Goal: Task Accomplishment & Management: Complete application form

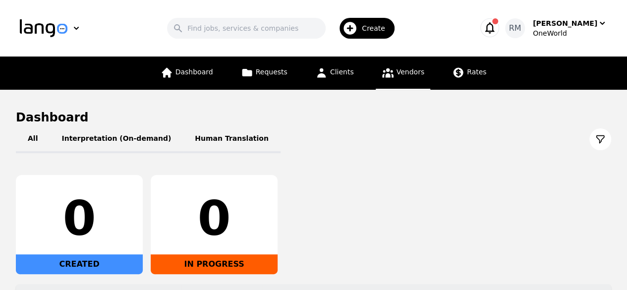
click at [414, 78] on link "Vendors" at bounding box center [403, 73] width 55 height 33
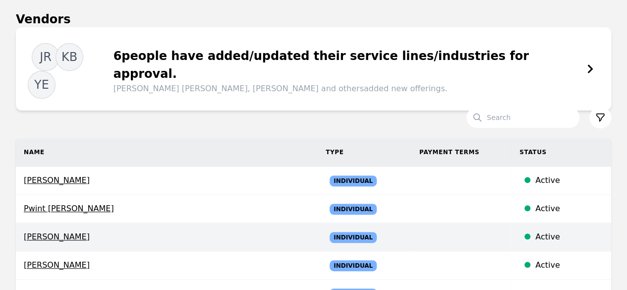
scroll to position [99, 0]
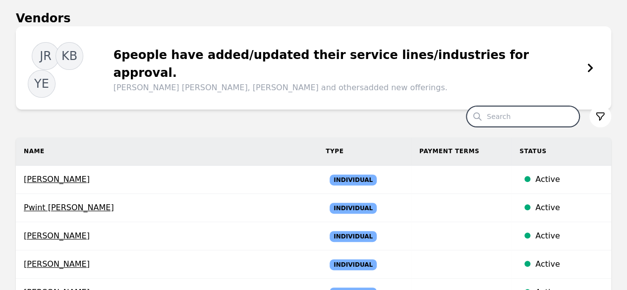
click at [540, 106] on input "Search" at bounding box center [523, 116] width 113 height 21
type input "orlando"
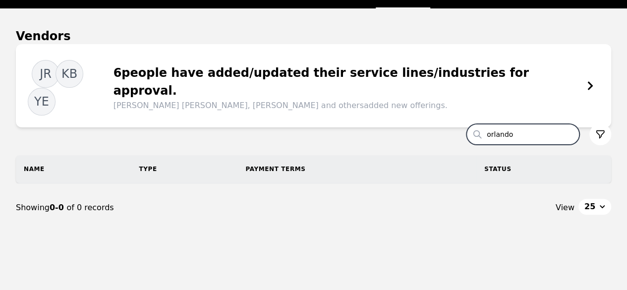
scroll to position [99, 0]
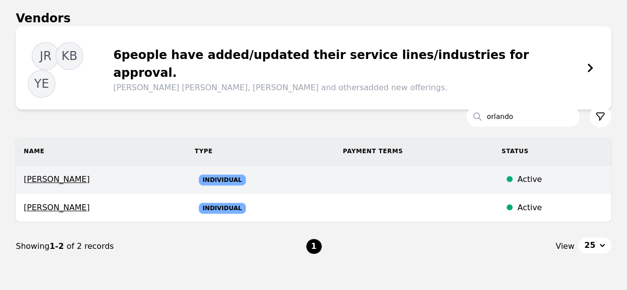
click at [62, 174] on span "[PERSON_NAME]" at bounding box center [101, 180] width 155 height 12
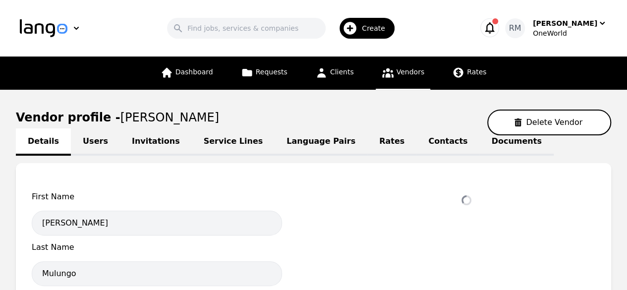
select select "active"
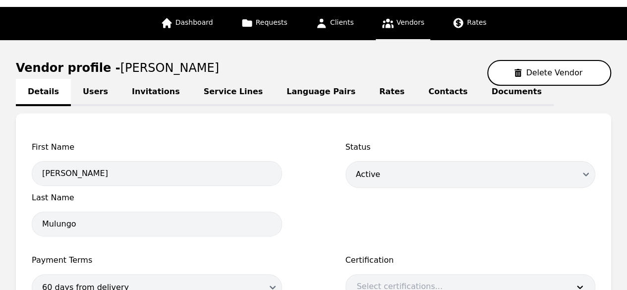
scroll to position [50, 0]
click at [417, 97] on link "Contacts" at bounding box center [448, 92] width 63 height 27
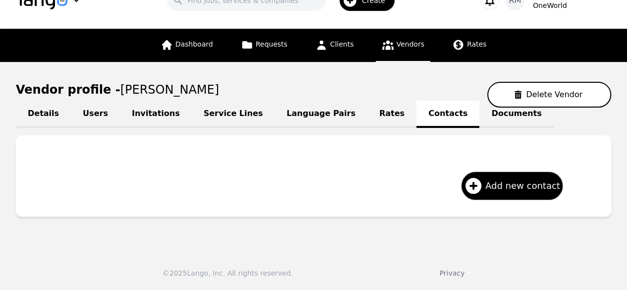
scroll to position [27, 0]
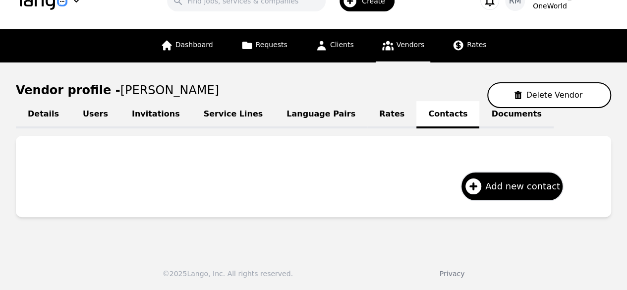
click at [318, 118] on link "Language Pairs" at bounding box center [321, 114] width 93 height 27
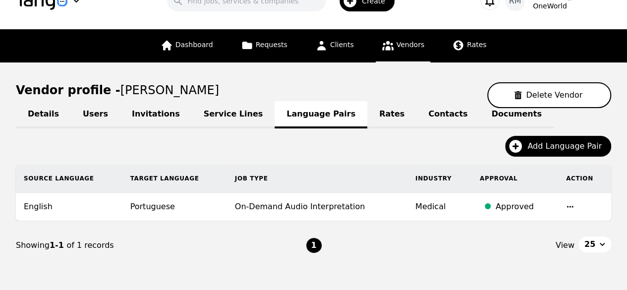
click at [368, 115] on link "Rates" at bounding box center [392, 114] width 49 height 27
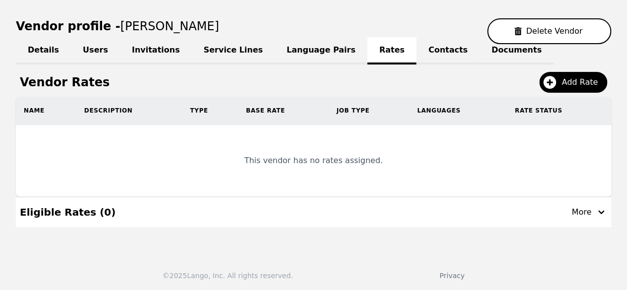
scroll to position [92, 0]
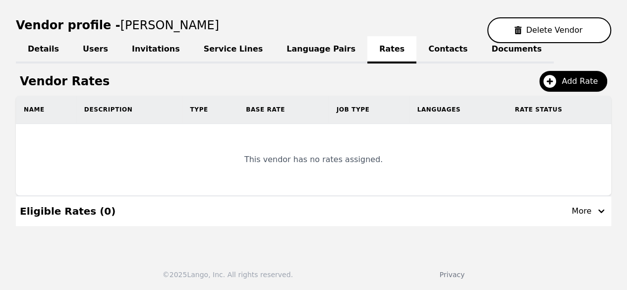
click at [289, 55] on link "Language Pairs" at bounding box center [321, 49] width 93 height 27
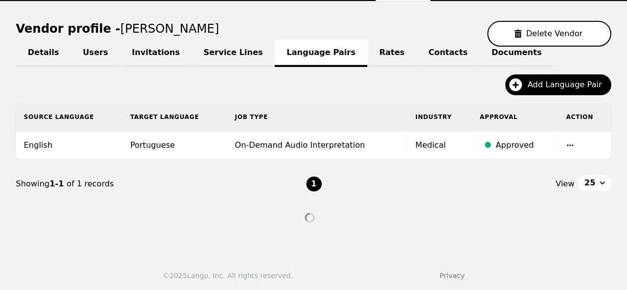
scroll to position [70, 0]
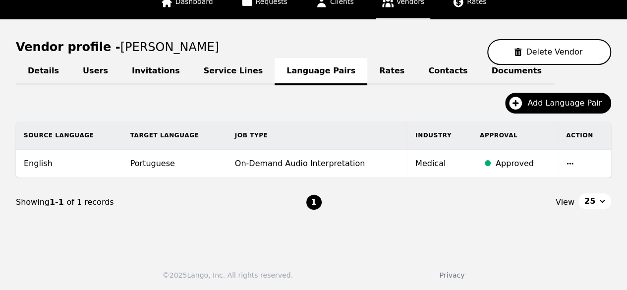
click at [140, 67] on link "Invitations" at bounding box center [156, 71] width 72 height 27
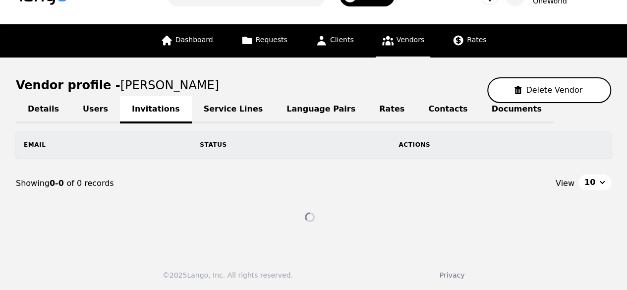
scroll to position [42, 0]
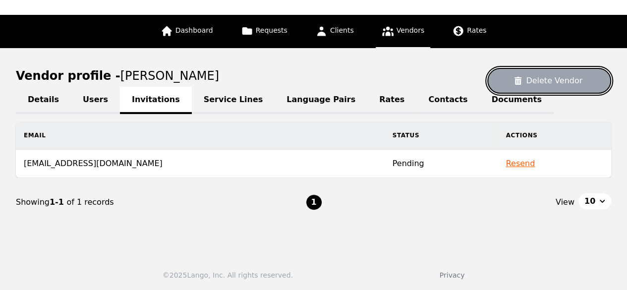
click at [573, 84] on button "Delete Vendor" at bounding box center [550, 81] width 124 height 26
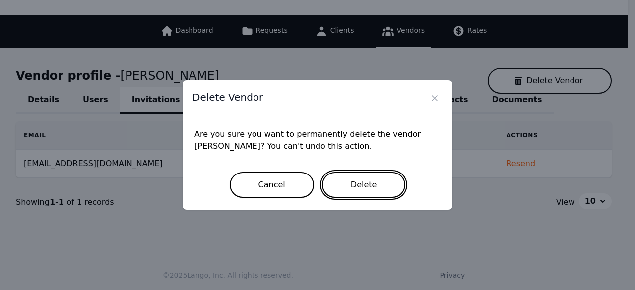
click at [368, 184] on button "Delete" at bounding box center [364, 185] width 84 height 26
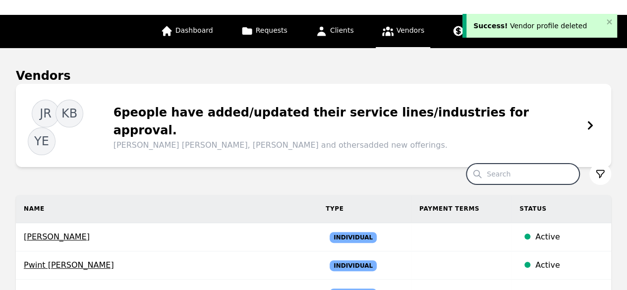
click at [503, 164] on input "Search" at bounding box center [523, 174] width 113 height 21
type input "orlando"
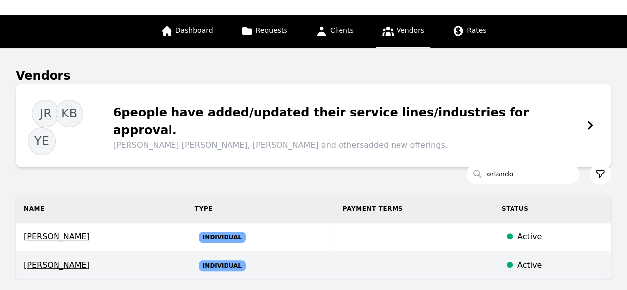
click at [73, 259] on span "[PERSON_NAME]" at bounding box center [101, 265] width 155 height 12
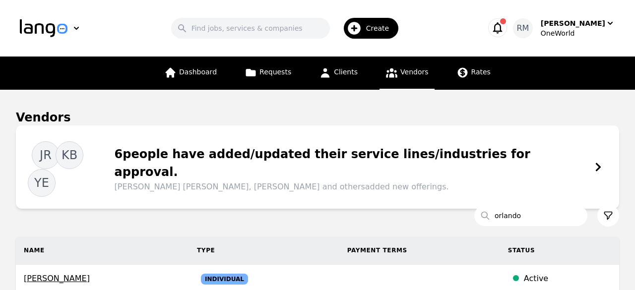
select select "active"
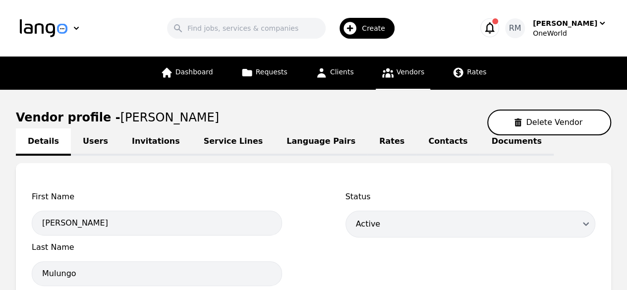
click at [127, 138] on link "Invitations" at bounding box center [156, 141] width 72 height 27
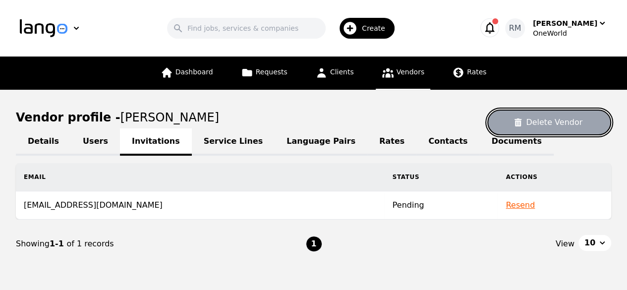
click at [558, 127] on button "Delete Vendor" at bounding box center [550, 123] width 124 height 26
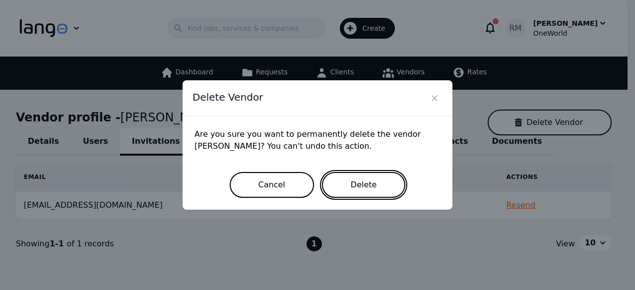
click at [356, 181] on button "Delete" at bounding box center [364, 185] width 84 height 26
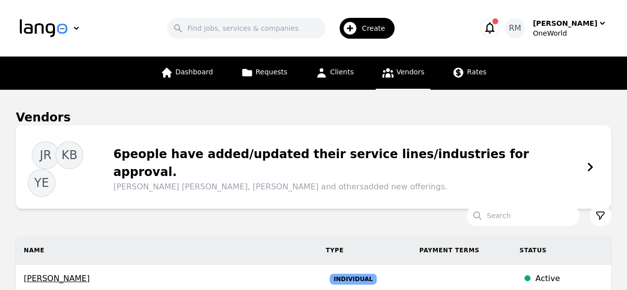
click at [374, 25] on span "Create" at bounding box center [377, 28] width 30 height 10
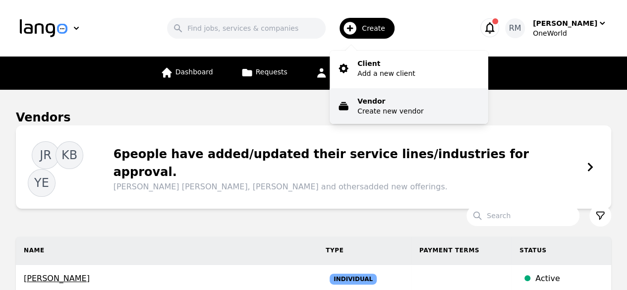
click at [407, 109] on p "Create new vendor" at bounding box center [391, 111] width 66 height 10
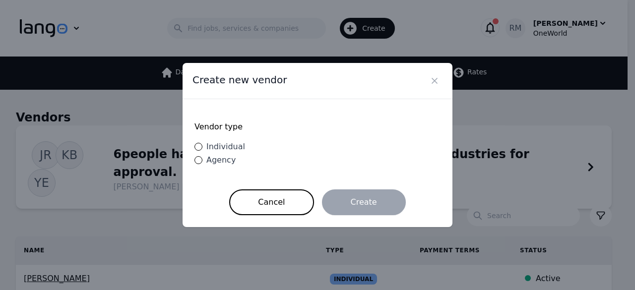
click at [223, 148] on span "Individual" at bounding box center [225, 146] width 39 height 9
click at [202, 148] on input "Individual" at bounding box center [198, 147] width 8 height 8
radio input "true"
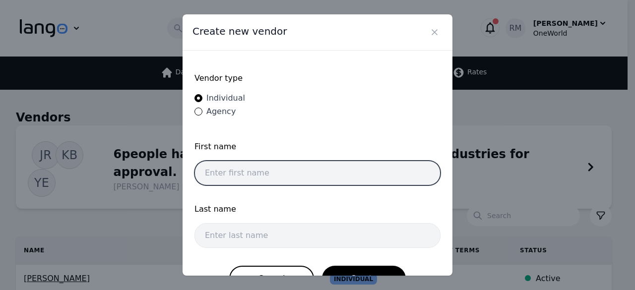
click at [337, 175] on input "text" at bounding box center [317, 173] width 246 height 25
type input "[PERSON_NAME]"
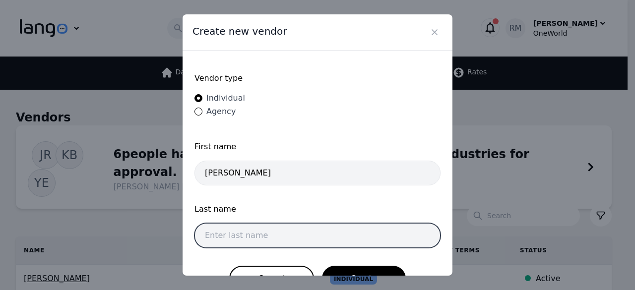
click at [283, 237] on input "text" at bounding box center [317, 235] width 246 height 25
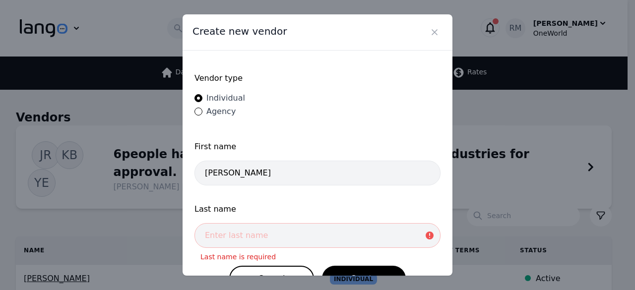
click at [312, 248] on div "Last name Last name is required" at bounding box center [317, 228] width 246 height 51
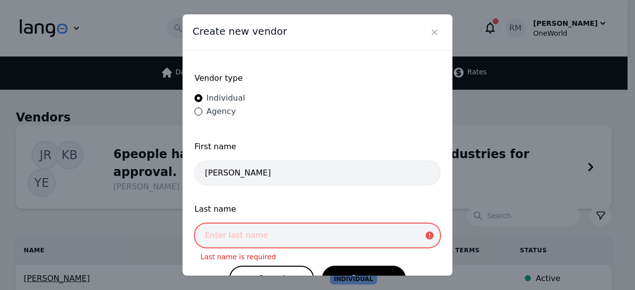
click at [303, 231] on input "text" at bounding box center [317, 235] width 246 height 25
type input "Mulungo"
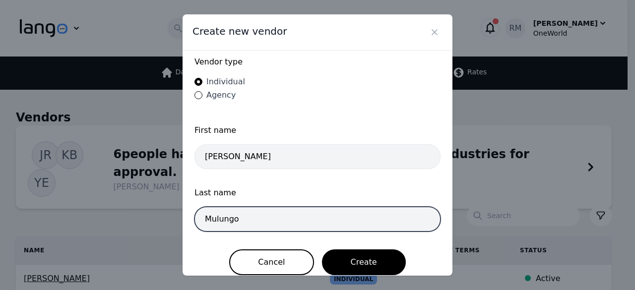
scroll to position [25, 0]
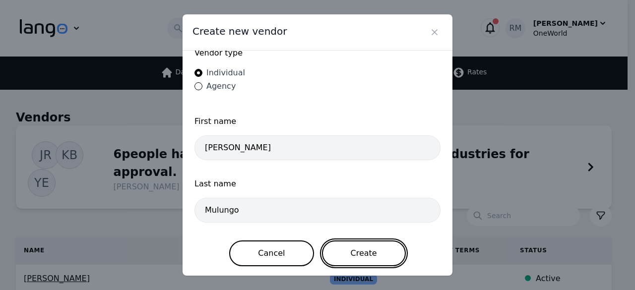
click at [371, 250] on button "Create" at bounding box center [364, 254] width 84 height 26
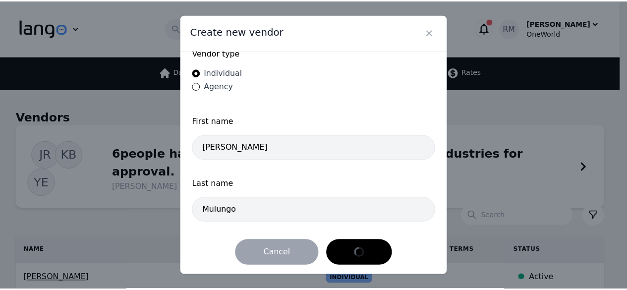
scroll to position [0, 0]
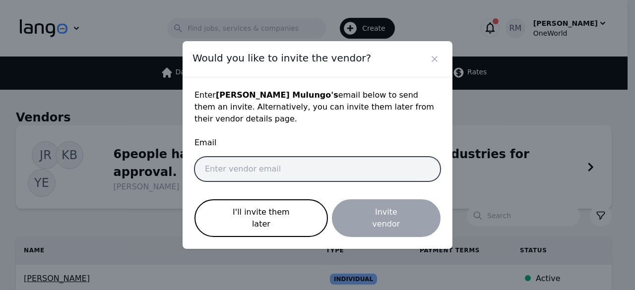
click at [284, 160] on input "email" at bounding box center [317, 169] width 246 height 25
paste input "[EMAIL_ADDRESS][DOMAIN_NAME]"
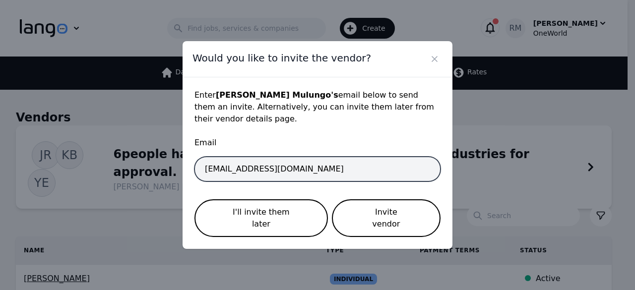
type input "[EMAIL_ADDRESS][DOMAIN_NAME]"
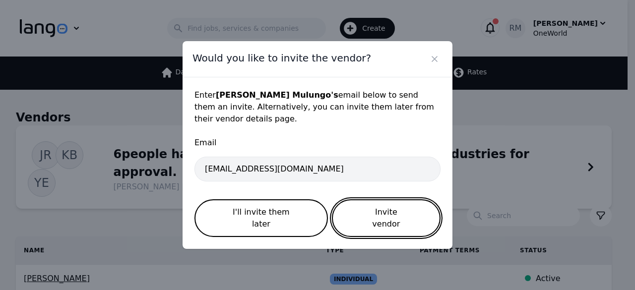
click at [405, 207] on button "Invite vendor" at bounding box center [386, 218] width 109 height 38
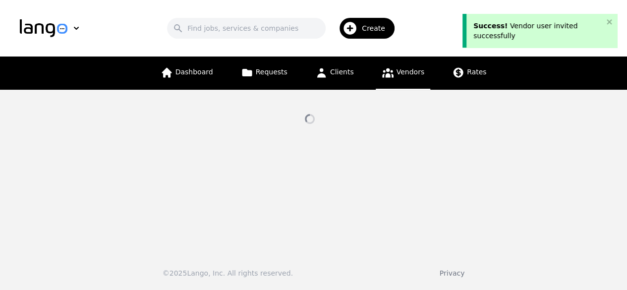
select select "active"
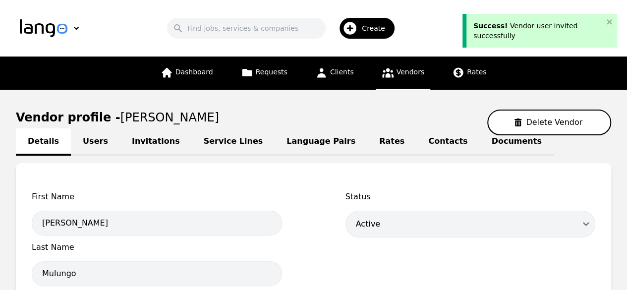
click at [368, 144] on link "Rates" at bounding box center [392, 141] width 49 height 27
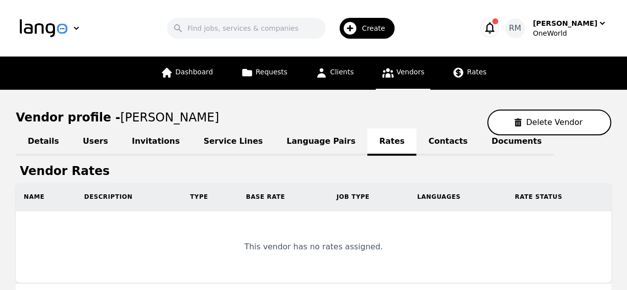
click at [286, 143] on link "Language Pairs" at bounding box center [321, 141] width 93 height 27
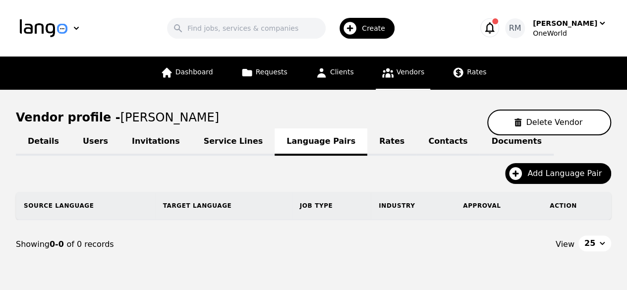
click at [204, 143] on link "Service Lines" at bounding box center [233, 141] width 83 height 27
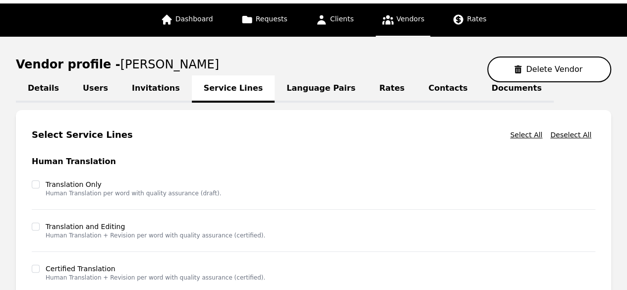
scroll to position [99, 0]
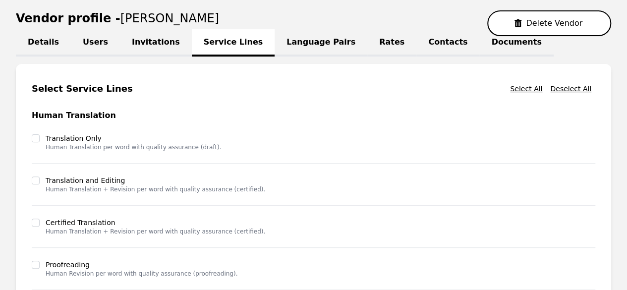
click at [51, 45] on link "Details" at bounding box center [43, 42] width 55 height 27
select select "active"
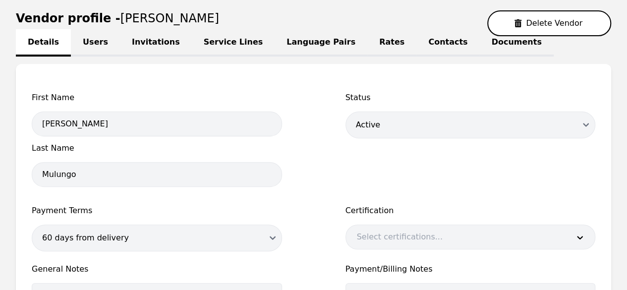
click at [106, 49] on link "Users" at bounding box center [95, 42] width 49 height 27
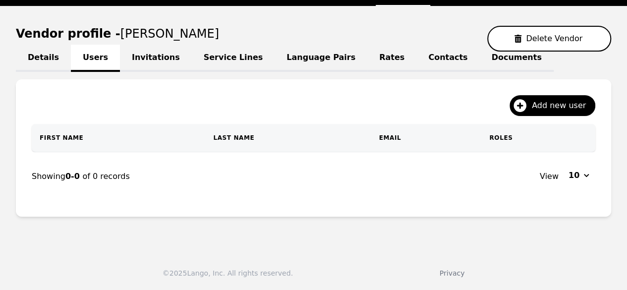
scroll to position [82, 0]
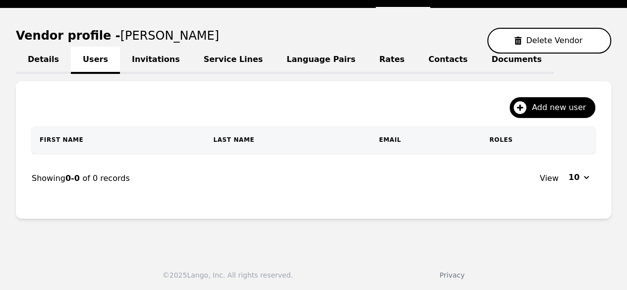
click at [145, 63] on link "Invitations" at bounding box center [156, 60] width 72 height 27
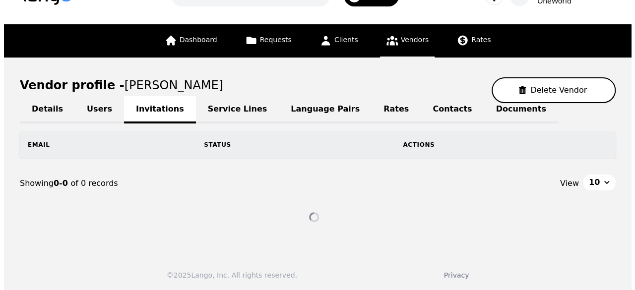
scroll to position [42, 0]
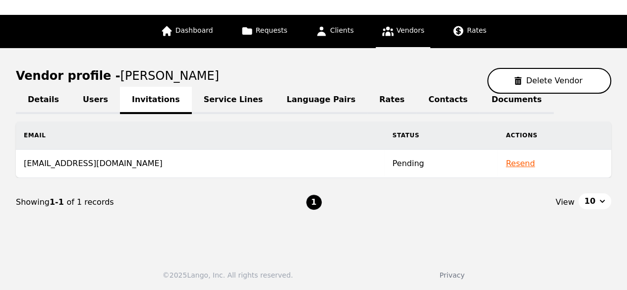
click at [301, 102] on link "Language Pairs" at bounding box center [321, 100] width 93 height 27
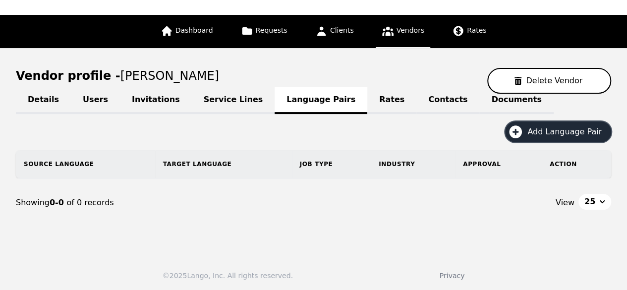
click at [574, 132] on span "Add Language Pair" at bounding box center [568, 132] width 81 height 12
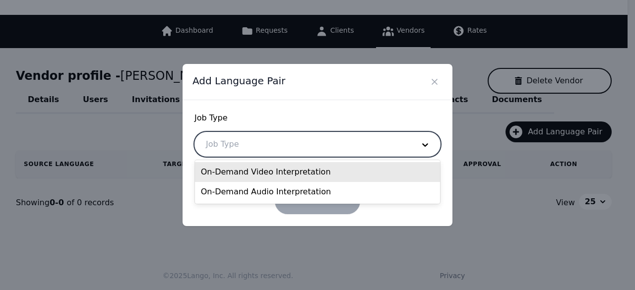
click at [277, 140] on div at bounding box center [302, 144] width 215 height 24
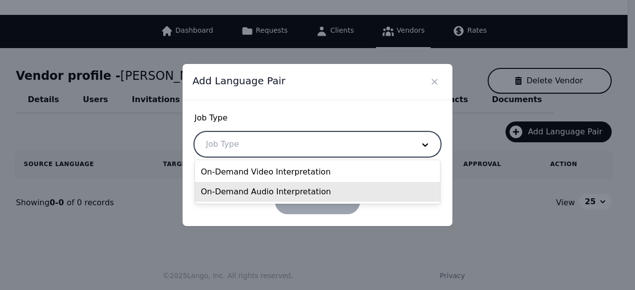
click at [267, 197] on div "On-Demand Audio Interpretation" at bounding box center [318, 192] width 246 height 20
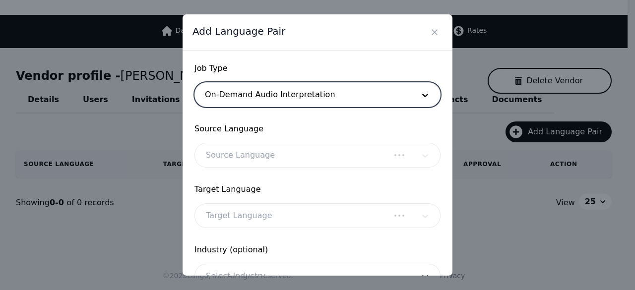
click at [277, 157] on div at bounding box center [292, 155] width 195 height 24
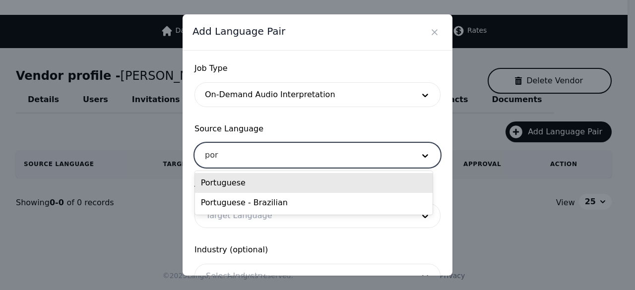
type input "port"
click at [259, 183] on div "Portuguese" at bounding box center [314, 183] width 238 height 20
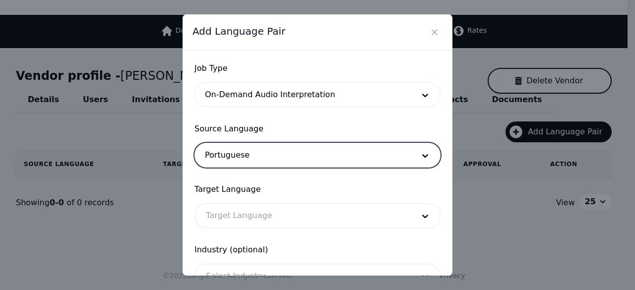
click at [258, 216] on div at bounding box center [302, 216] width 215 height 24
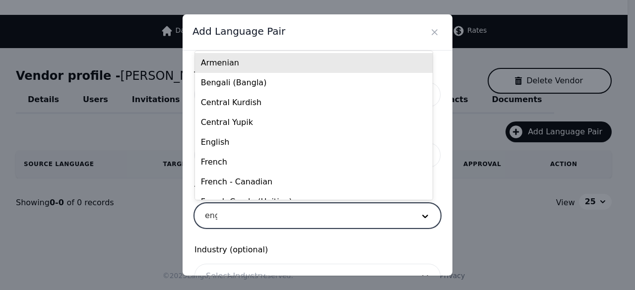
type input "engl"
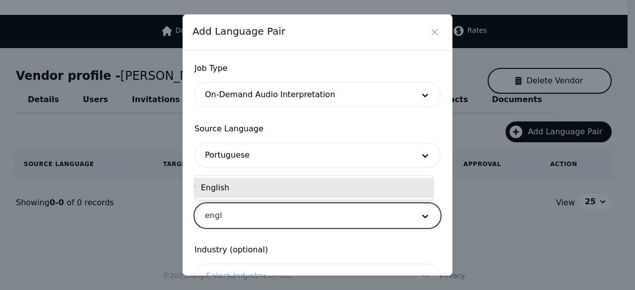
click at [255, 188] on div "English" at bounding box center [314, 188] width 238 height 20
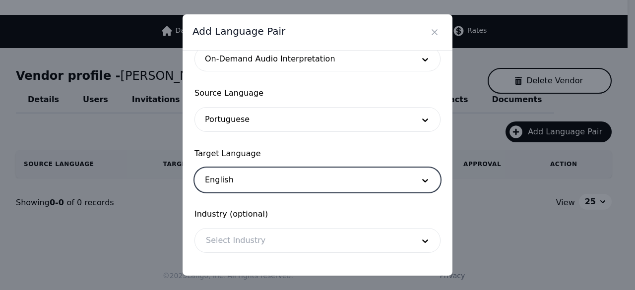
scroll to position [82, 0]
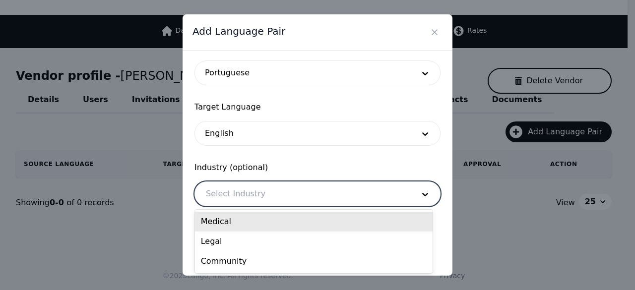
click at [270, 193] on div at bounding box center [302, 194] width 215 height 24
click at [271, 223] on div "Medical" at bounding box center [314, 222] width 238 height 20
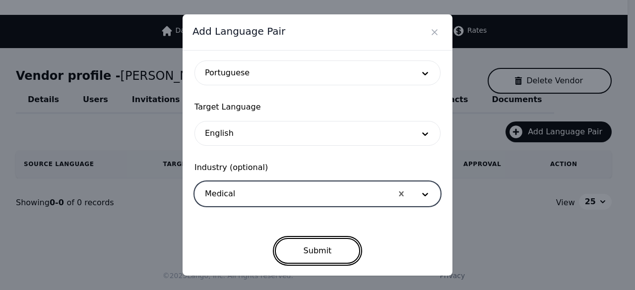
click at [335, 254] on button "Submit" at bounding box center [318, 251] width 86 height 26
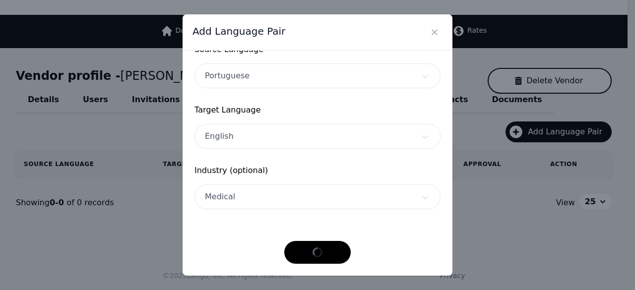
scroll to position [79, 0]
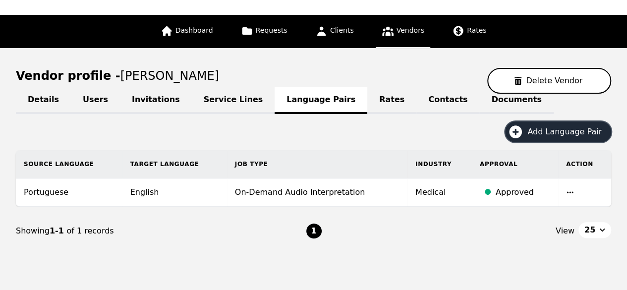
click at [557, 127] on span "Add Language Pair" at bounding box center [568, 132] width 81 height 12
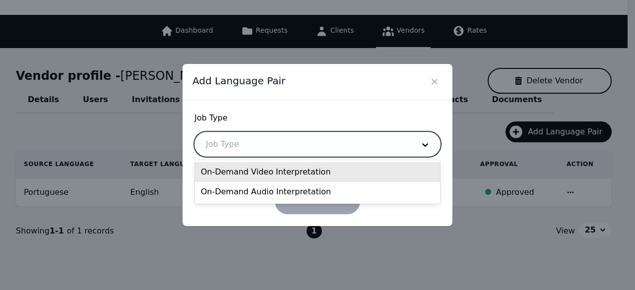
click at [267, 151] on div at bounding box center [302, 144] width 215 height 24
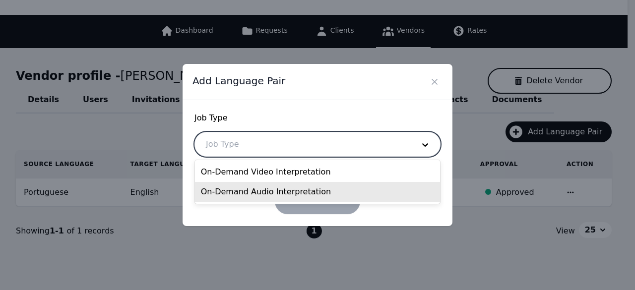
click at [277, 198] on div "On-Demand Audio Interpretation" at bounding box center [318, 192] width 246 height 20
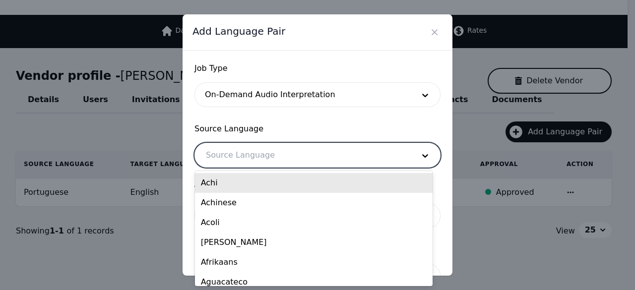
click at [276, 162] on div at bounding box center [302, 155] width 215 height 24
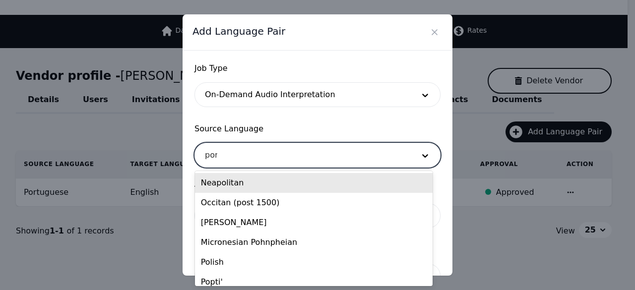
type input "port"
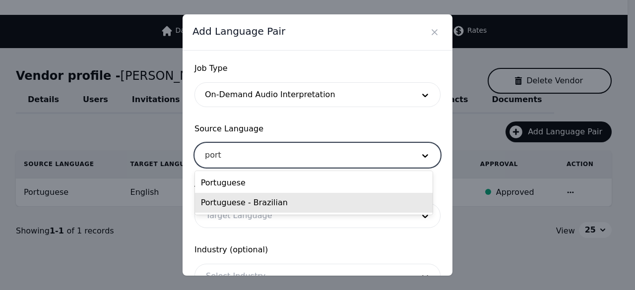
click at [266, 201] on div "Portuguese - Brazilian" at bounding box center [314, 203] width 238 height 20
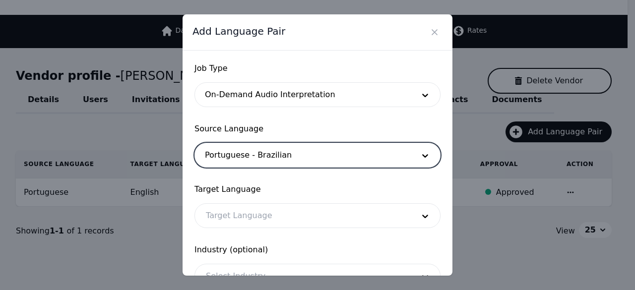
click at [250, 216] on div at bounding box center [302, 216] width 215 height 24
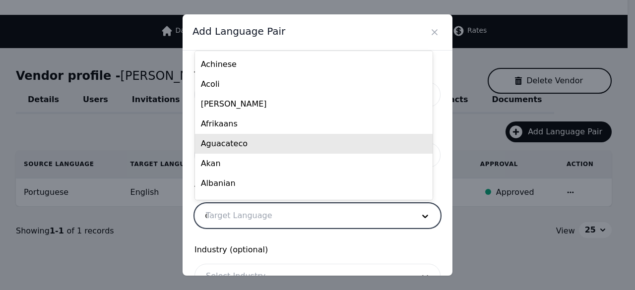
scroll to position [0, 0]
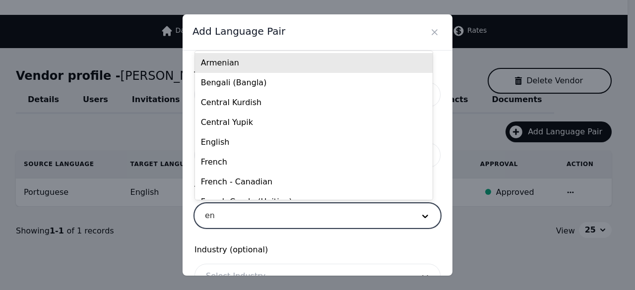
type input "eng"
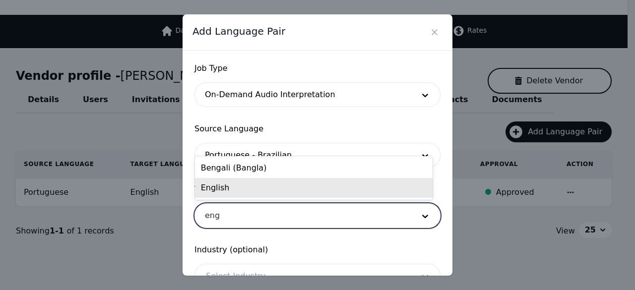
click at [220, 189] on div "English" at bounding box center [314, 188] width 238 height 20
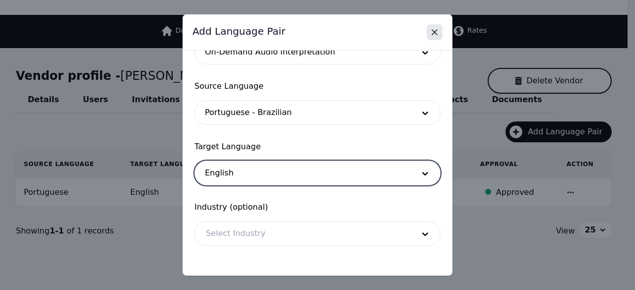
scroll to position [82, 0]
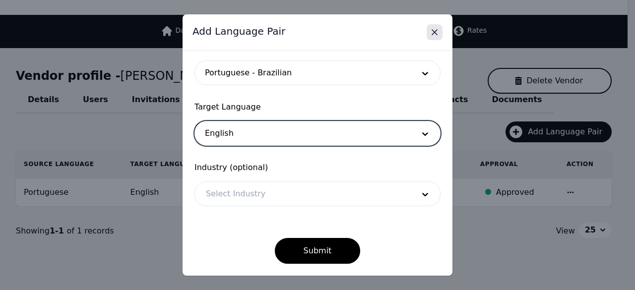
click at [429, 32] on button "Close" at bounding box center [435, 32] width 16 height 16
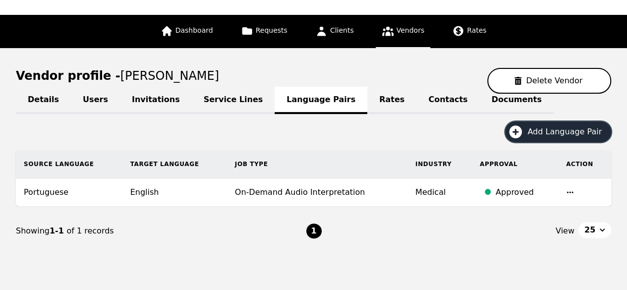
click at [554, 131] on span "Add Language Pair" at bounding box center [568, 132] width 81 height 12
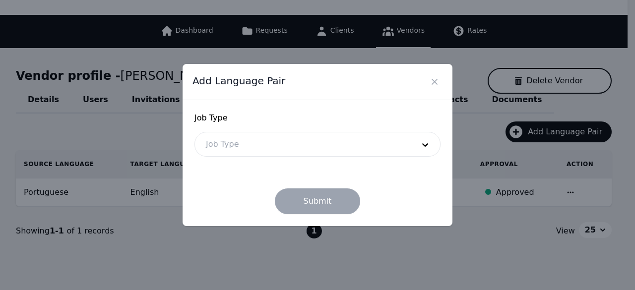
click at [230, 150] on div at bounding box center [302, 144] width 215 height 24
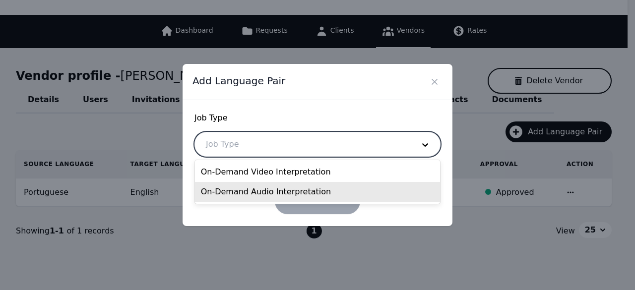
click at [261, 198] on div "On-Demand Audio Interpretation" at bounding box center [318, 192] width 246 height 20
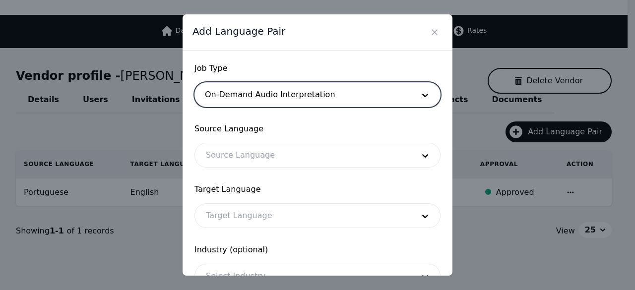
click at [287, 142] on div "Source Language Source Language" at bounding box center [317, 145] width 246 height 45
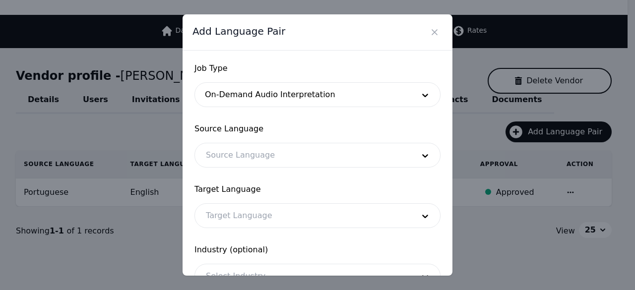
click at [287, 149] on div at bounding box center [302, 155] width 215 height 24
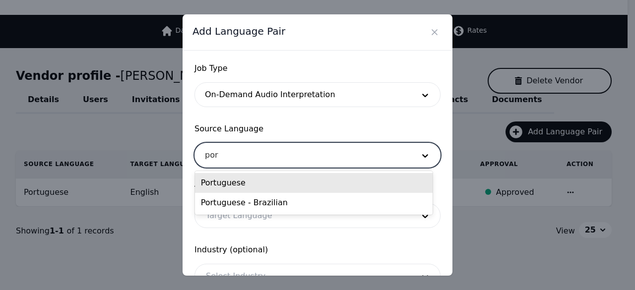
type input "port"
click at [229, 185] on div "Portuguese" at bounding box center [314, 183] width 238 height 20
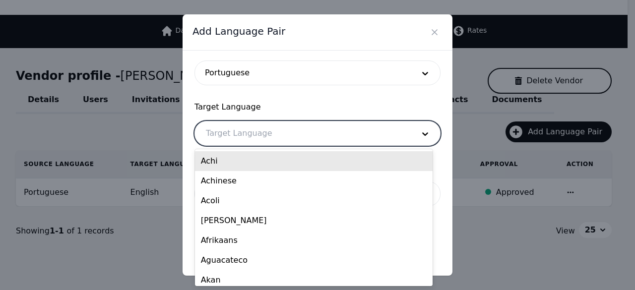
drag, startPoint x: 259, startPoint y: 135, endPoint x: 256, endPoint y: 146, distance: 10.8
click at [256, 145] on div "Target Language" at bounding box center [317, 134] width 245 height 24
type input "engl"
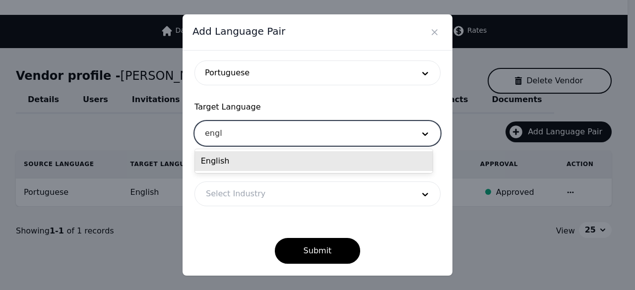
click at [318, 155] on div "English" at bounding box center [314, 161] width 238 height 20
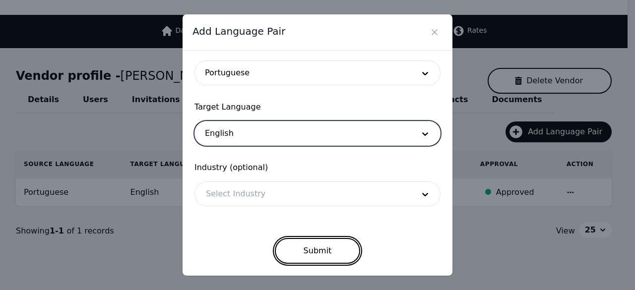
click at [331, 253] on button "Submit" at bounding box center [318, 251] width 86 height 26
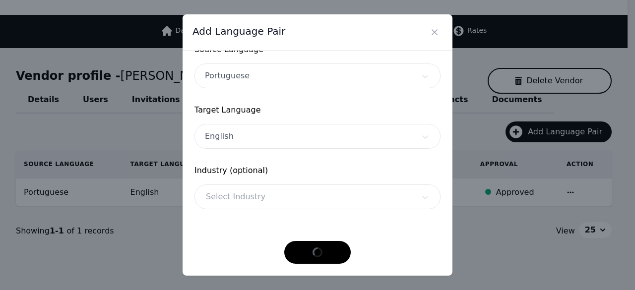
scroll to position [79, 0]
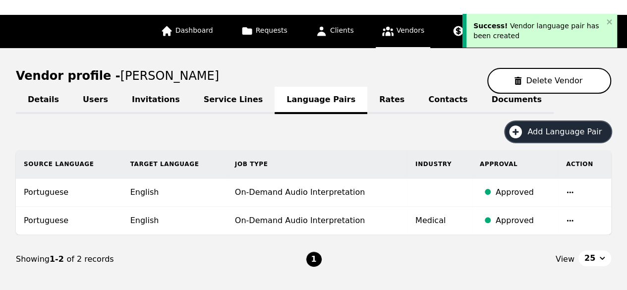
click at [575, 129] on span "Add Language Pair" at bounding box center [568, 132] width 81 height 12
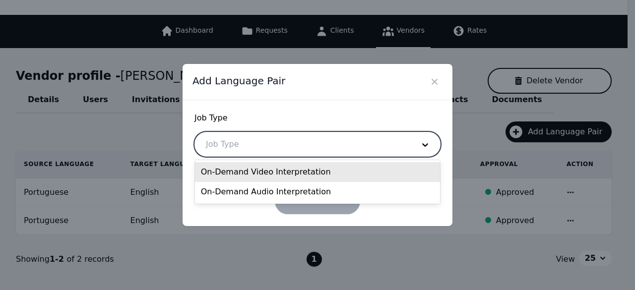
click at [311, 147] on div at bounding box center [302, 144] width 215 height 24
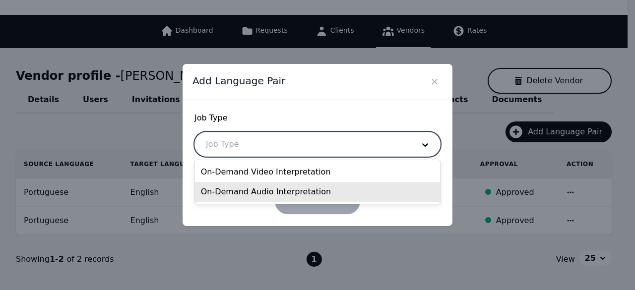
click at [295, 190] on div "On-Demand Audio Interpretation" at bounding box center [318, 192] width 246 height 20
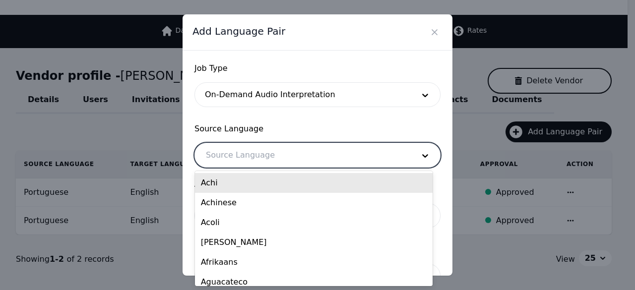
click at [229, 151] on div at bounding box center [302, 155] width 215 height 24
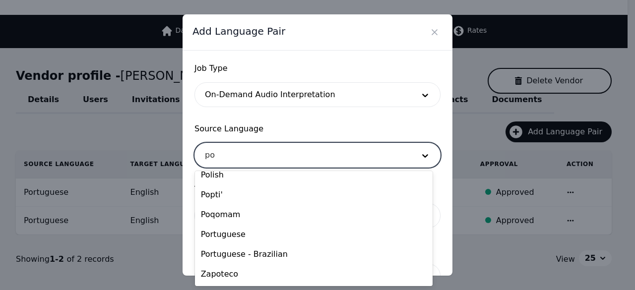
scroll to position [0, 0]
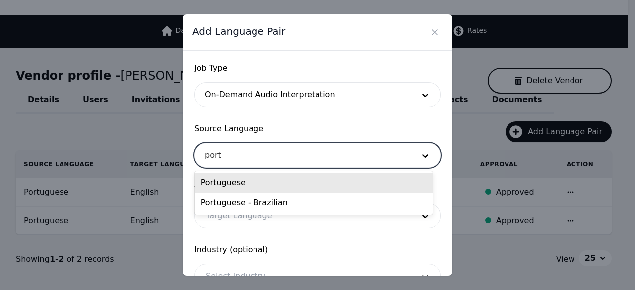
type input "portu"
click at [344, 179] on div "Portuguese" at bounding box center [314, 183] width 238 height 20
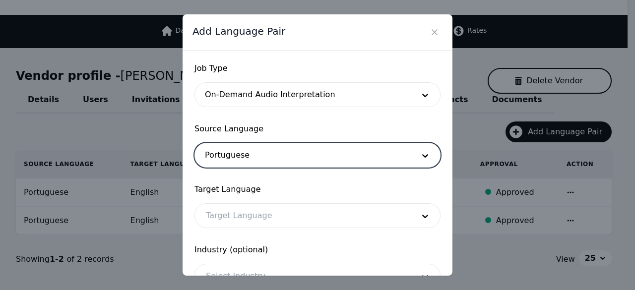
click at [277, 219] on div at bounding box center [302, 216] width 215 height 24
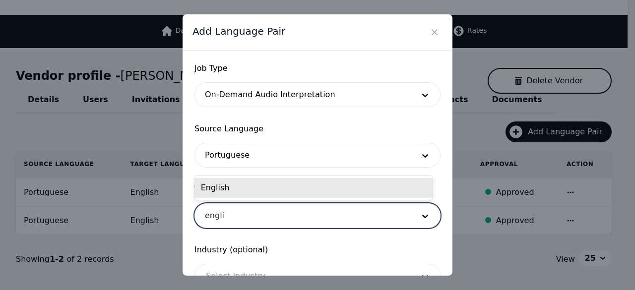
type input "englis"
click at [285, 185] on div "English" at bounding box center [314, 188] width 238 height 20
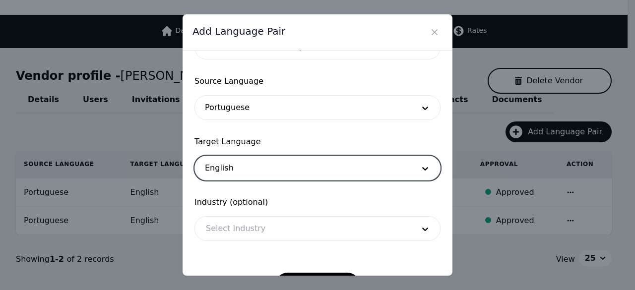
scroll to position [82, 0]
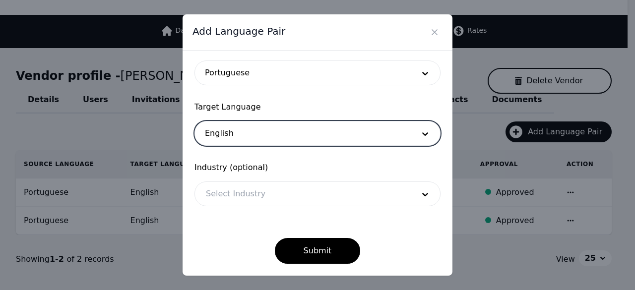
click at [339, 191] on div at bounding box center [302, 194] width 215 height 24
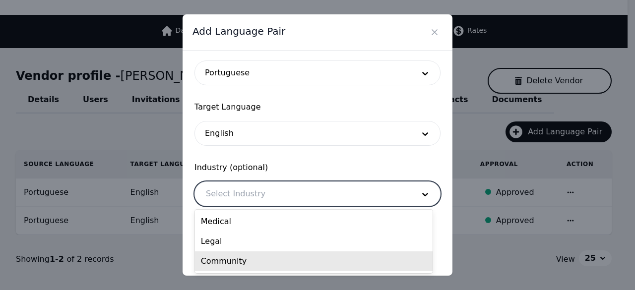
click at [250, 269] on div "Community" at bounding box center [314, 261] width 238 height 20
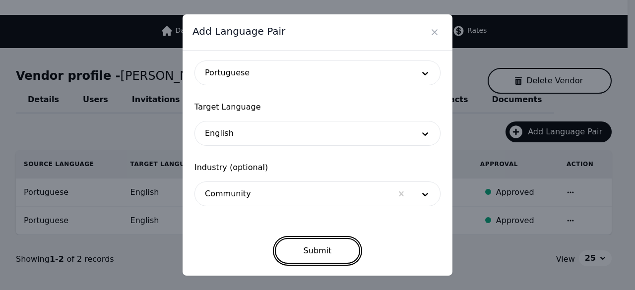
click at [335, 259] on button "Submit" at bounding box center [318, 251] width 86 height 26
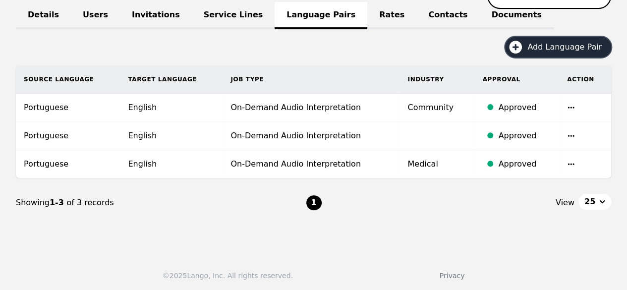
scroll to position [27, 0]
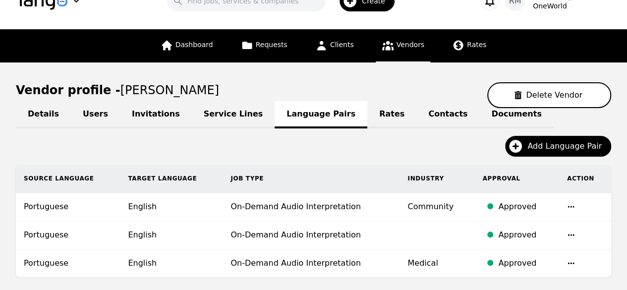
click at [368, 117] on link "Rates" at bounding box center [392, 114] width 49 height 27
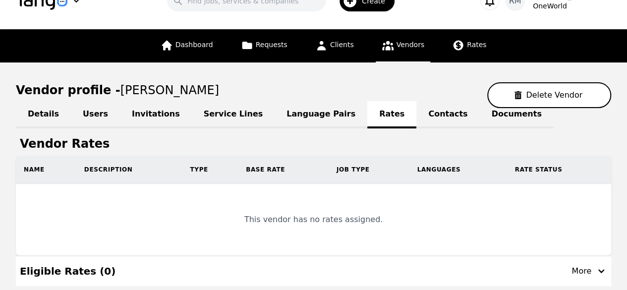
click at [417, 114] on link "Contacts" at bounding box center [448, 114] width 63 height 27
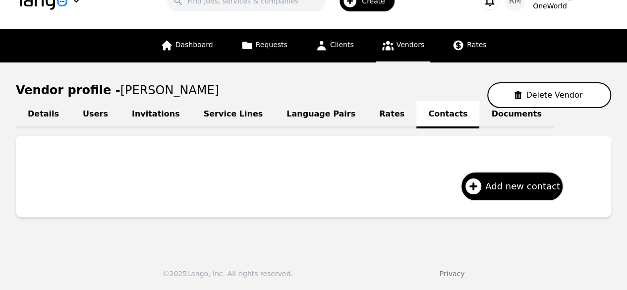
click at [140, 112] on link "Invitations" at bounding box center [156, 114] width 72 height 27
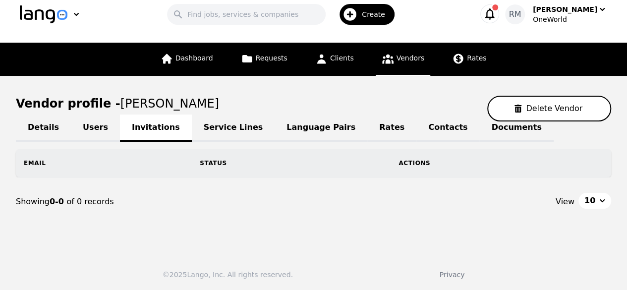
scroll to position [27, 0]
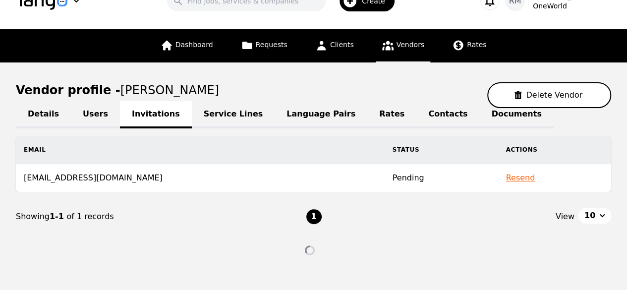
click at [53, 124] on link "Details" at bounding box center [43, 114] width 55 height 27
select select "active"
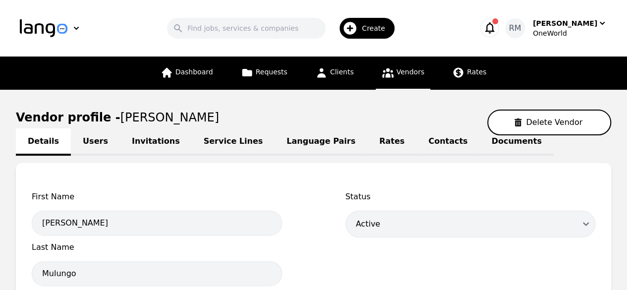
click at [368, 24] on span "Create" at bounding box center [377, 28] width 30 height 10
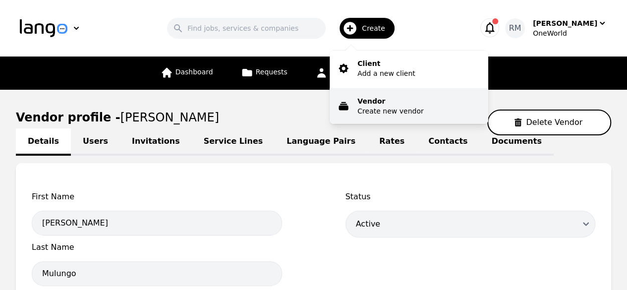
click at [399, 107] on p "Create new vendor" at bounding box center [391, 111] width 66 height 10
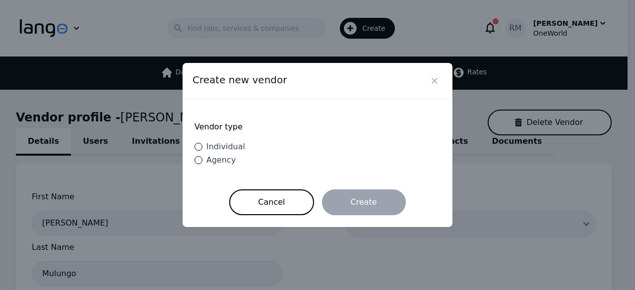
click at [233, 140] on div "Vendor type Individual Agency" at bounding box center [317, 144] width 246 height 66
click at [235, 147] on span "Individual" at bounding box center [225, 146] width 39 height 9
click at [202, 147] on input "Individual" at bounding box center [198, 147] width 8 height 8
radio input "true"
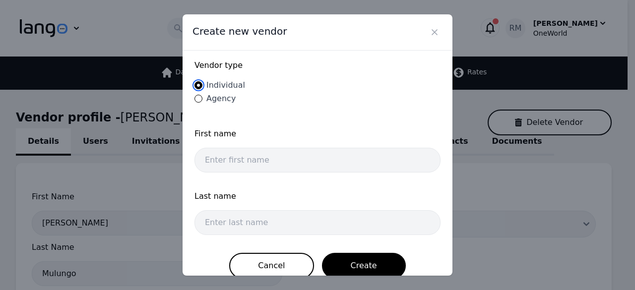
scroll to position [25, 0]
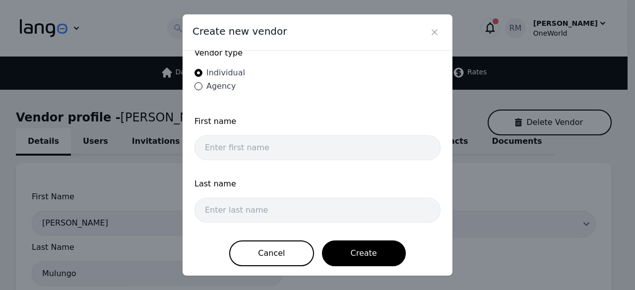
click at [242, 128] on div "First name" at bounding box center [317, 126] width 246 height 20
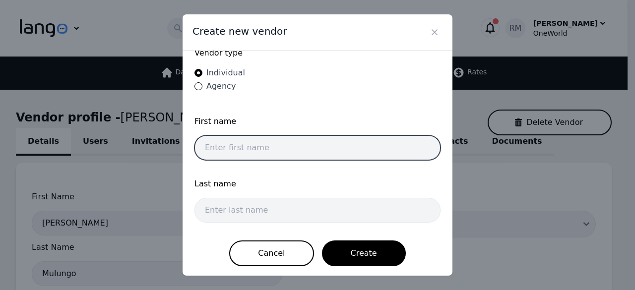
click at [241, 135] on input "text" at bounding box center [317, 147] width 246 height 25
paste input "[PERSON_NAME] [PERSON_NAME]"
drag, startPoint x: 320, startPoint y: 146, endPoint x: 248, endPoint y: 159, distance: 73.5
click at [248, 159] on div "First name [PERSON_NAME] [PERSON_NAME]" at bounding box center [317, 141] width 246 height 51
type input "[PERSON_NAME]"
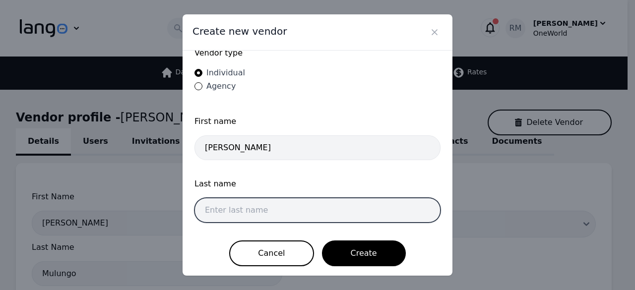
click at [241, 207] on input "text" at bounding box center [317, 210] width 246 height 25
paste input "[PERSON_NAME]"
type input "[PERSON_NAME]"
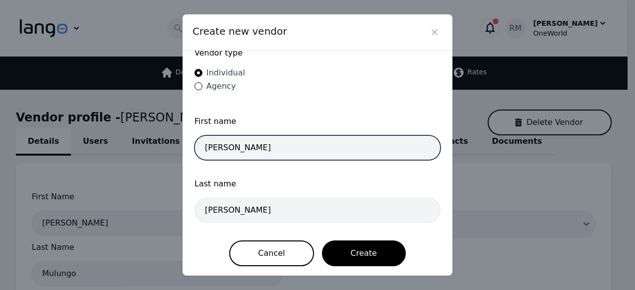
click at [327, 152] on input "[PERSON_NAME]" at bounding box center [317, 147] width 246 height 25
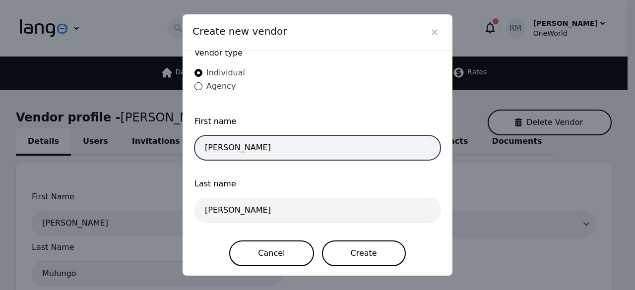
type input "[PERSON_NAME]"
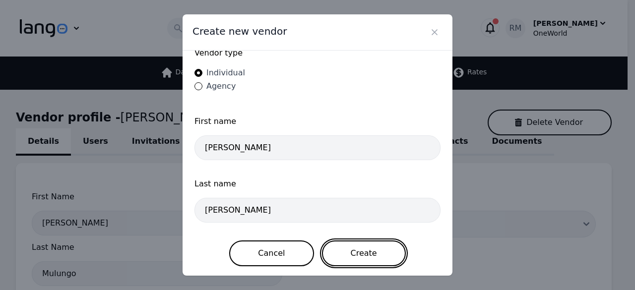
click at [362, 249] on button "Create" at bounding box center [364, 254] width 84 height 26
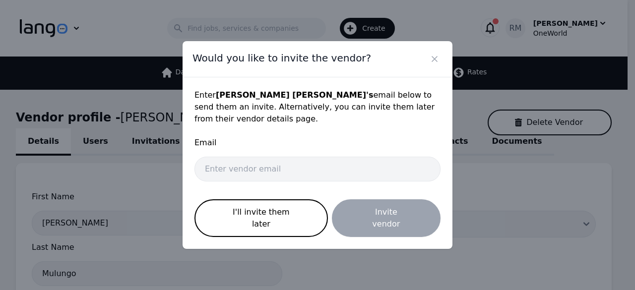
scroll to position [0, 0]
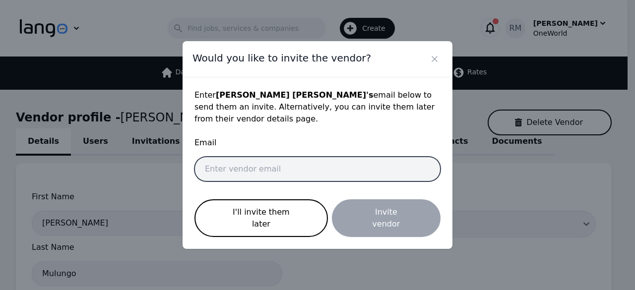
click at [300, 174] on input "email" at bounding box center [317, 169] width 246 height 25
paste input "[EMAIL_ADDRESS][DOMAIN_NAME]"
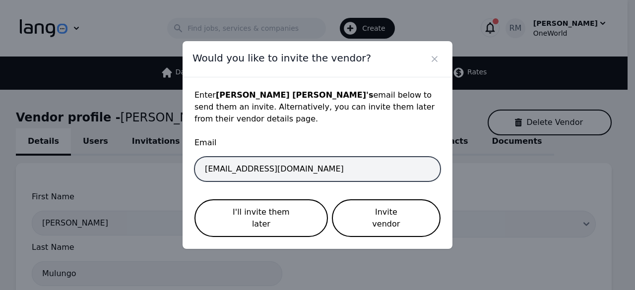
type input "[EMAIL_ADDRESS][DOMAIN_NAME]"
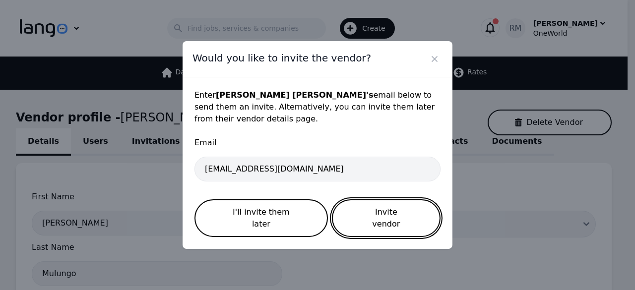
click at [381, 215] on button "Invite vendor" at bounding box center [386, 218] width 109 height 38
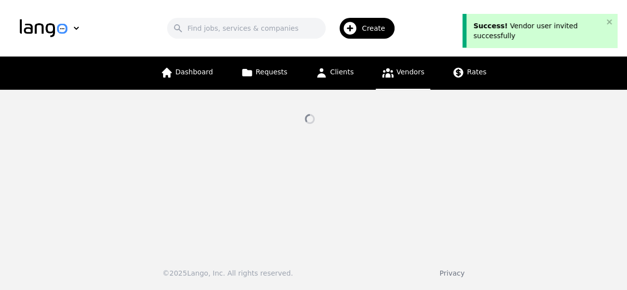
select select "active"
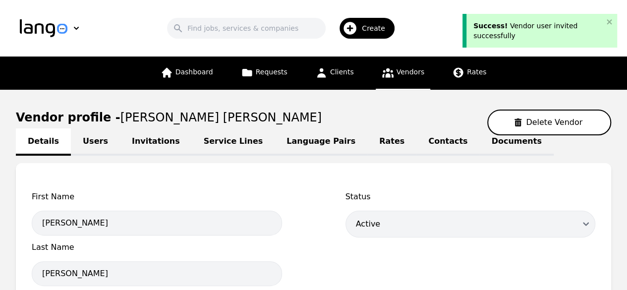
click at [298, 142] on link "Language Pairs" at bounding box center [321, 141] width 93 height 27
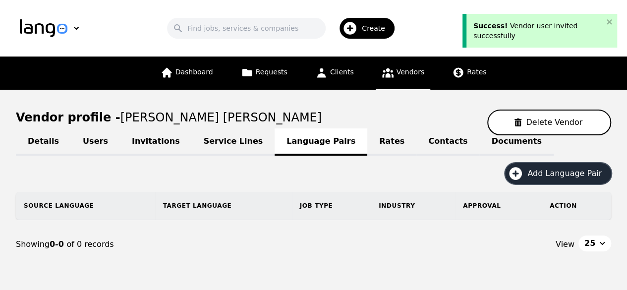
click at [561, 172] on span "Add Language Pair" at bounding box center [568, 174] width 81 height 12
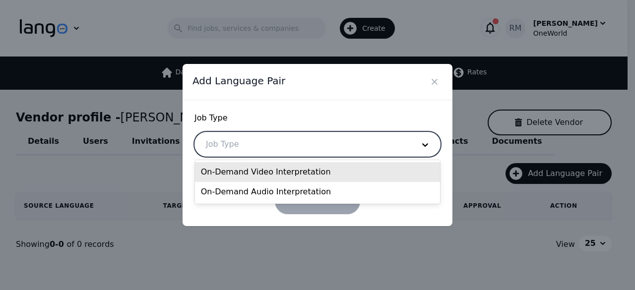
click at [306, 139] on div at bounding box center [302, 144] width 215 height 24
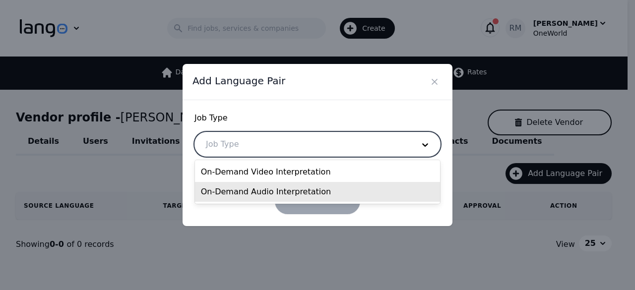
click at [278, 184] on div "On-Demand Audio Interpretation" at bounding box center [318, 192] width 246 height 20
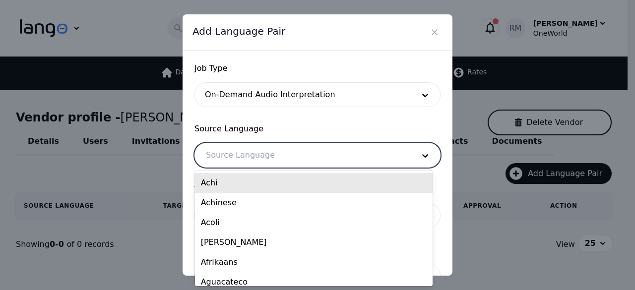
click at [316, 160] on div at bounding box center [302, 155] width 215 height 24
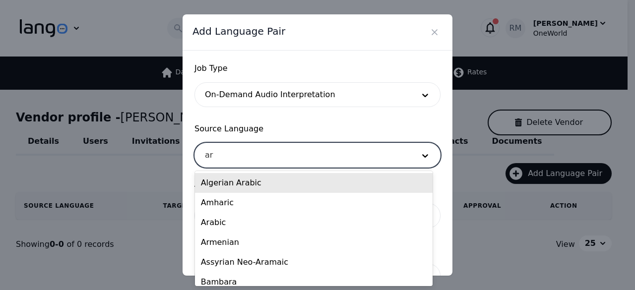
type input "ara"
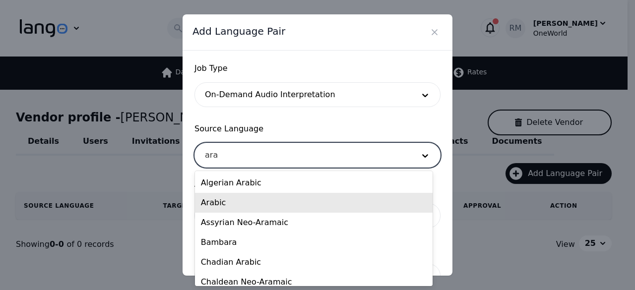
click at [291, 203] on div "Arabic" at bounding box center [314, 203] width 238 height 20
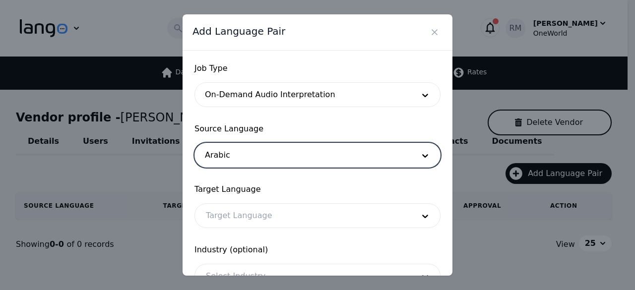
click at [265, 216] on div at bounding box center [302, 216] width 215 height 24
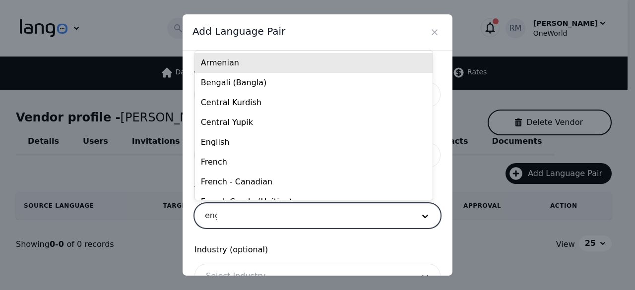
type input "engl"
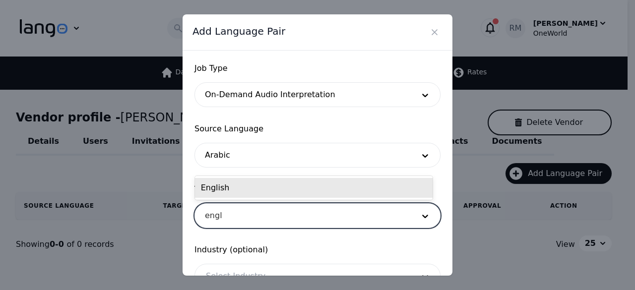
click at [303, 182] on div "English" at bounding box center [314, 188] width 238 height 20
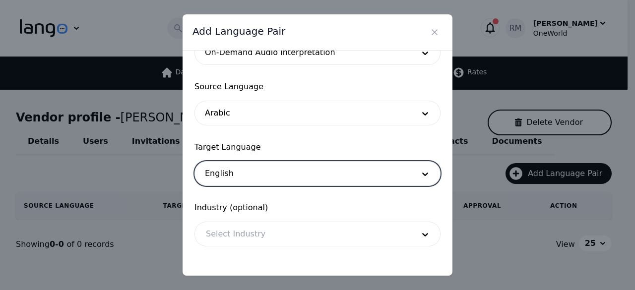
scroll to position [82, 0]
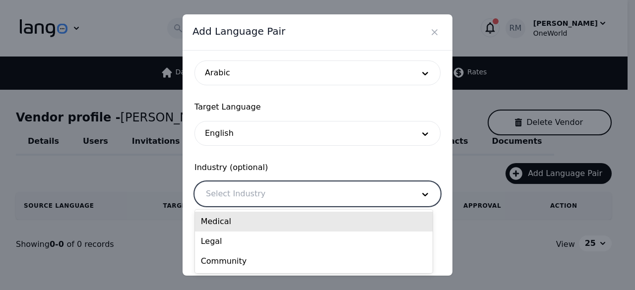
click at [291, 201] on div at bounding box center [302, 194] width 215 height 24
click at [244, 218] on div "Medical" at bounding box center [314, 222] width 238 height 20
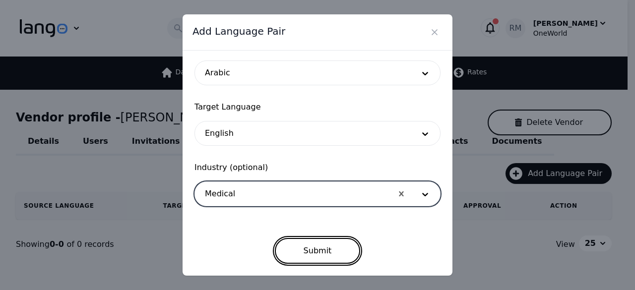
click at [339, 257] on button "Submit" at bounding box center [318, 251] width 86 height 26
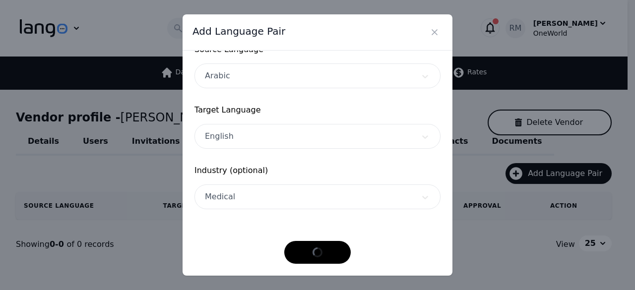
scroll to position [79, 0]
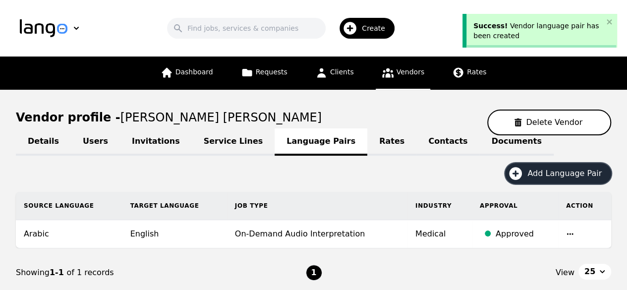
click at [560, 176] on span "Add Language Pair" at bounding box center [568, 174] width 81 height 12
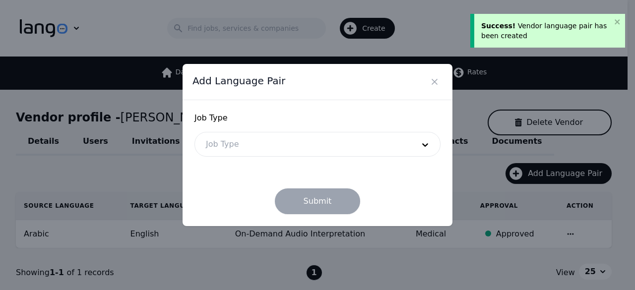
click at [280, 141] on div at bounding box center [302, 144] width 215 height 24
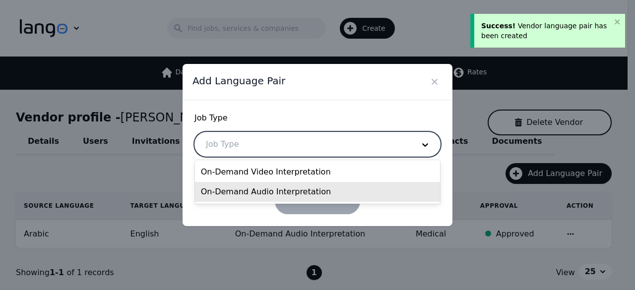
click at [294, 192] on div "On-Demand Audio Interpretation" at bounding box center [318, 192] width 246 height 20
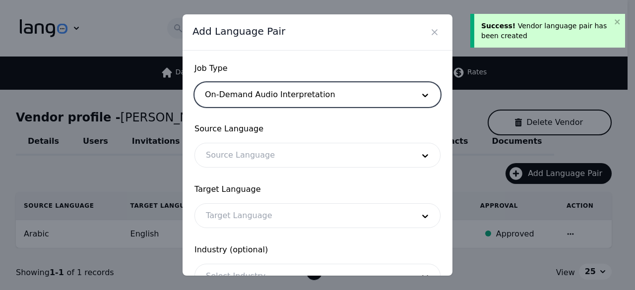
click at [279, 151] on div at bounding box center [302, 155] width 215 height 24
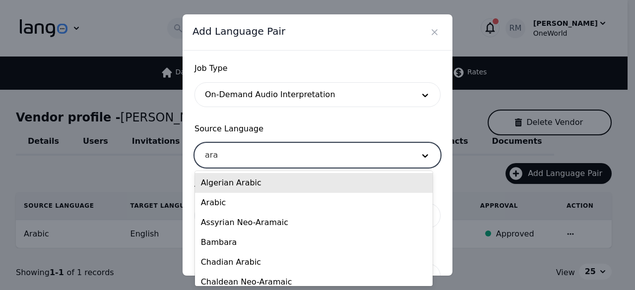
type input "arab"
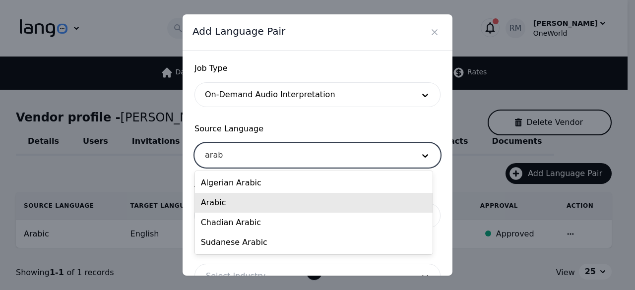
click at [242, 207] on div "Arabic" at bounding box center [314, 203] width 238 height 20
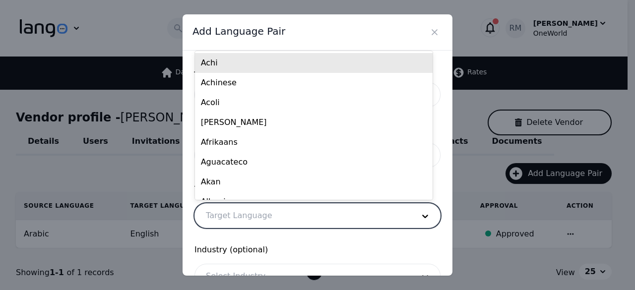
click at [265, 217] on div at bounding box center [302, 216] width 215 height 24
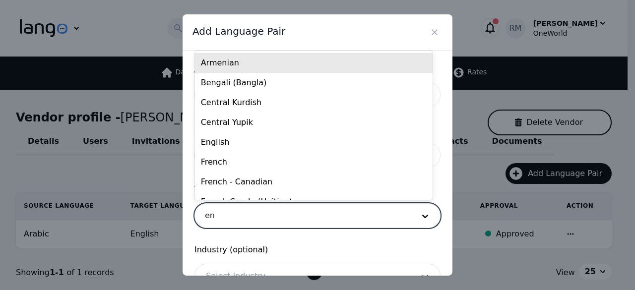
type input "eng"
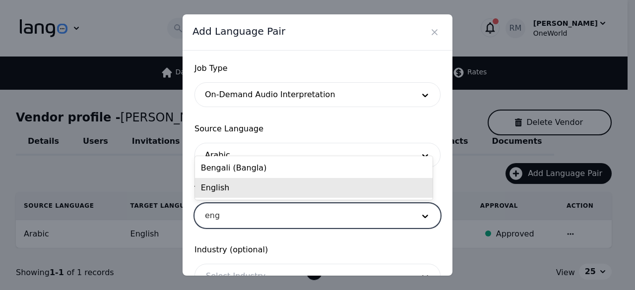
click at [245, 187] on div "English" at bounding box center [314, 188] width 238 height 20
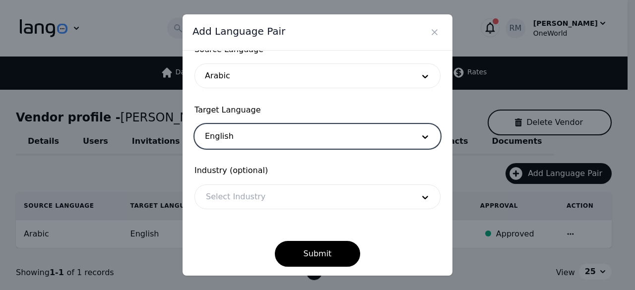
scroll to position [82, 0]
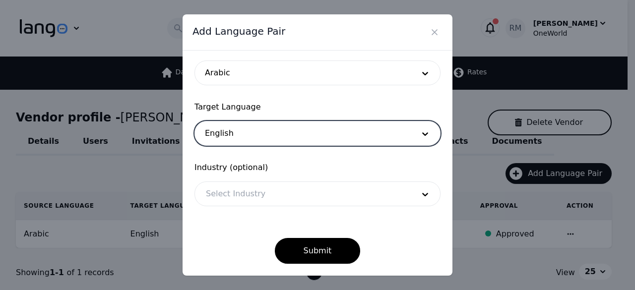
click at [254, 192] on div at bounding box center [302, 194] width 215 height 24
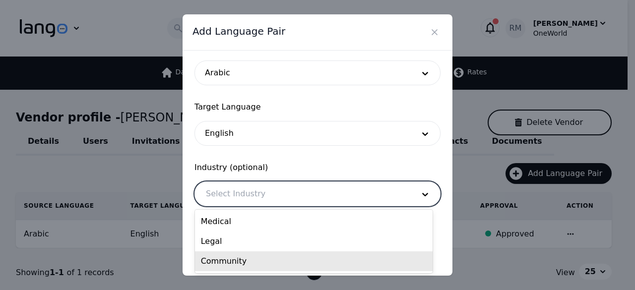
click at [249, 260] on div "Community" at bounding box center [314, 261] width 238 height 20
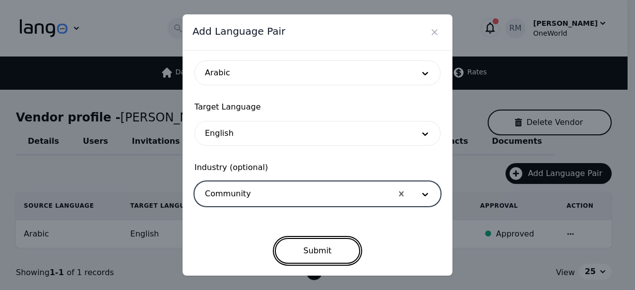
click at [321, 260] on button "Submit" at bounding box center [318, 251] width 86 height 26
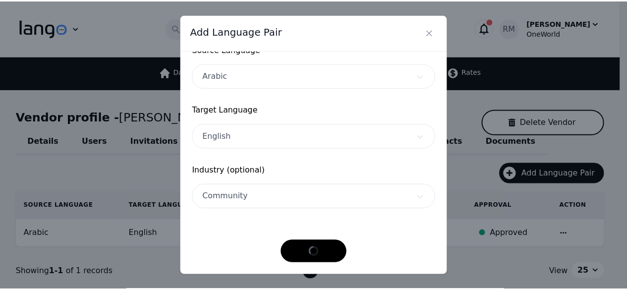
scroll to position [79, 0]
